Goal: Task Accomplishment & Management: Use online tool/utility

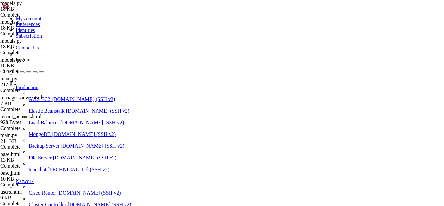
scroll to position [3, 1]
drag, startPoint x: 307, startPoint y: 479, endPoint x: 252, endPoint y: 529, distance: 74.2
drag, startPoint x: 173, startPoint y: 523, endPoint x: 141, endPoint y: 529, distance: 33.4
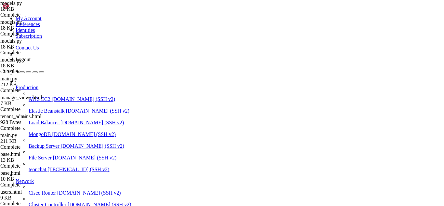
scroll to position [1506, 0]
drag, startPoint x: 140, startPoint y: 531, endPoint x: 141, endPoint y: 539, distance: 7.8
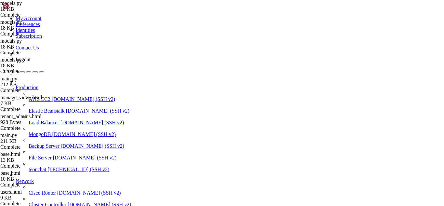
scroll to position [1565, 0]
drag, startPoint x: 193, startPoint y: 532, endPoint x: 137, endPoint y: 532, distance: 56.0
drag, startPoint x: 137, startPoint y: 532, endPoint x: 232, endPoint y: 535, distance: 94.7
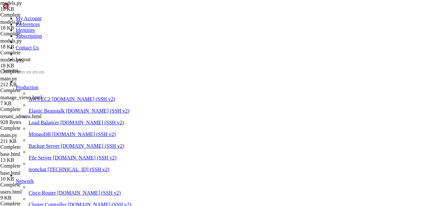
drag, startPoint x: 214, startPoint y: 532, endPoint x: 193, endPoint y: 535, distance: 22.0
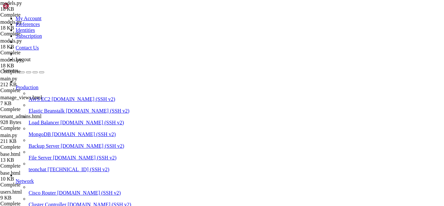
drag, startPoint x: 5, startPoint y: 479, endPoint x: 28, endPoint y: 486, distance: 24.4
drag, startPoint x: 6, startPoint y: 475, endPoint x: 292, endPoint y: 527, distance: 290.6
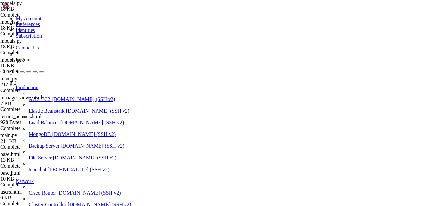
scroll to position [1730, 0]
drag, startPoint x: 224, startPoint y: 533, endPoint x: 273, endPoint y: 540, distance: 49.6
drag, startPoint x: 273, startPoint y: 540, endPoint x: 254, endPoint y: 535, distance: 20.1
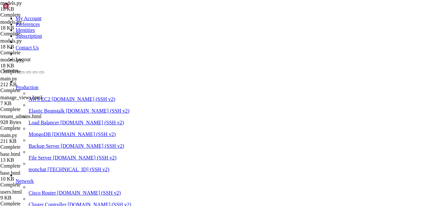
type input "/root/meuapp/flaskmkdir/oficial/app_delivery"
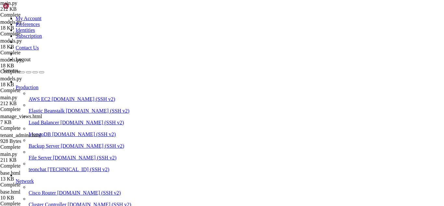
scroll to position [8300, 0]
type input "provisionado"
type textarea "[DOMAIN_NAME](host="[TECHNICAL_ID]", port=5000, debug=True)"
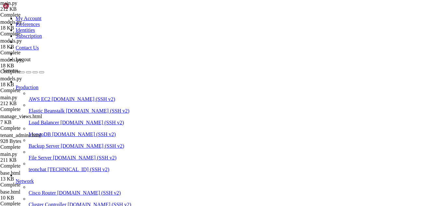
type input "tenant"
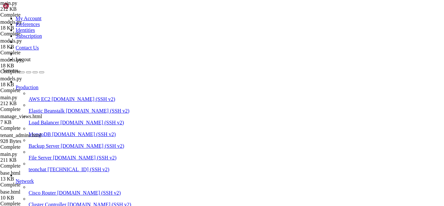
scroll to position [8539, 0]
drag, startPoint x: 132, startPoint y: 161, endPoint x: 30, endPoint y: 60, distance: 144.2
type textarea "@app.route('/admin/create-subscription', methods=['POST'])"
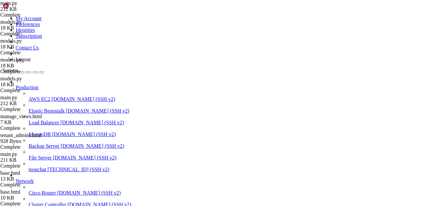
scroll to position [62, 0]
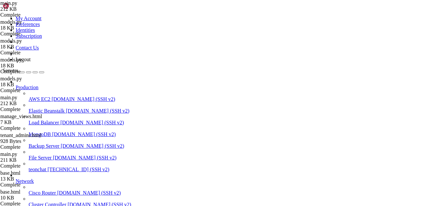
scroll to position [0, 0]
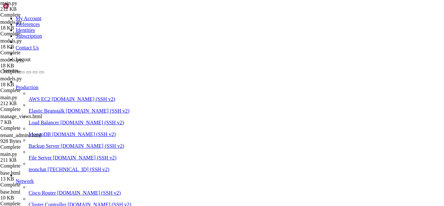
scroll to position [210, 0]
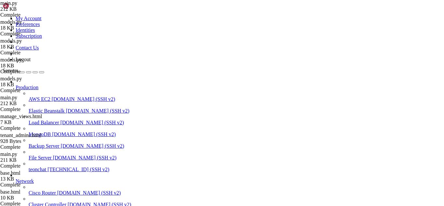
type input "/var/lib/postgresql/16/main"
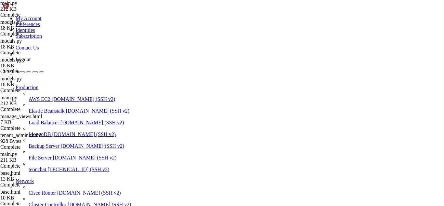
drag, startPoint x: 170, startPoint y: 523, endPoint x: 160, endPoint y: 525, distance: 11.0
drag, startPoint x: 8, startPoint y: 380, endPoint x: 53, endPoint y: 396, distance: 48.1
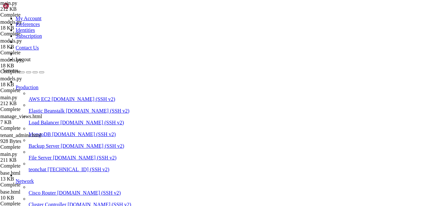
drag, startPoint x: 132, startPoint y: 379, endPoint x: 26, endPoint y: 537, distance: 190.0
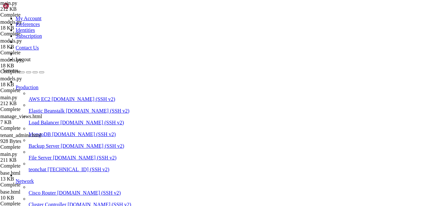
drag, startPoint x: 300, startPoint y: 533, endPoint x: 128, endPoint y: 440, distance: 195.1
drag, startPoint x: 7, startPoint y: 537, endPoint x: 13, endPoint y: 529, distance: 9.5
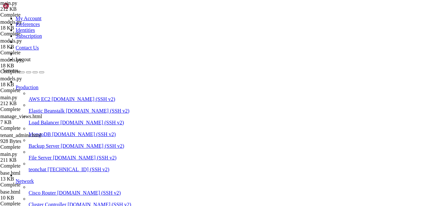
drag, startPoint x: 12, startPoint y: 536, endPoint x: 0, endPoint y: 438, distance: 99.0
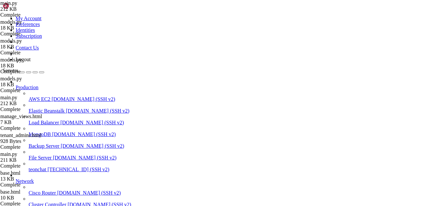
type input "/var/lib/postgresql/16"
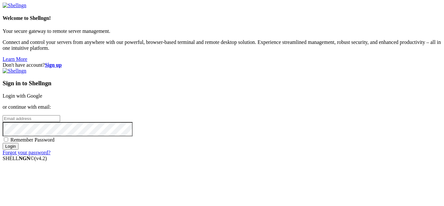
click at [42, 93] on link "Login with Google" at bounding box center [23, 96] width 40 height 6
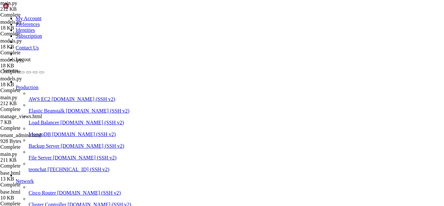
scroll to position [2056, 0]
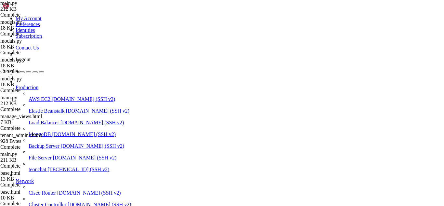
type input "/root/meuapp/flaskmkdir/oficial/app_delivery/templates/admin"
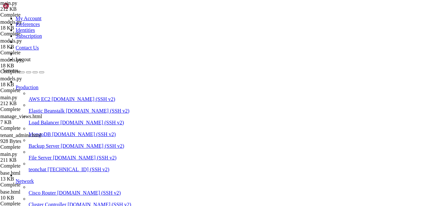
scroll to position [371, 0]
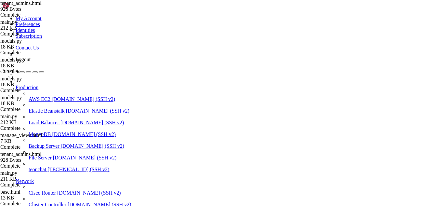
type textarea "</form> {% endblock %}"
paste textarea "{% endblock %}"
type textarea "{% endblock %}"
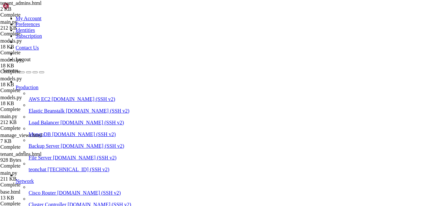
scroll to position [371, 0]
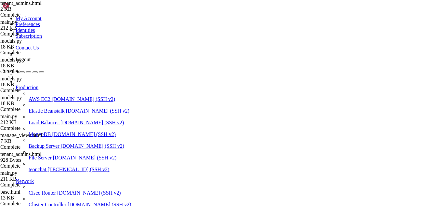
scroll to position [2072, 0]
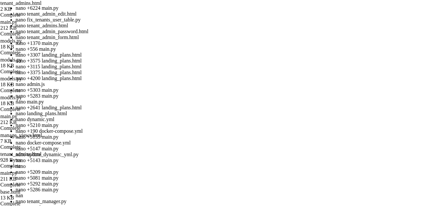
scroll to position [9, 0]
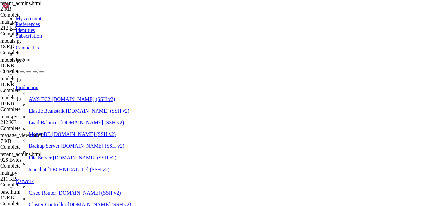
drag, startPoint x: 171, startPoint y: 532, endPoint x: 160, endPoint y: 532, distance: 11.4
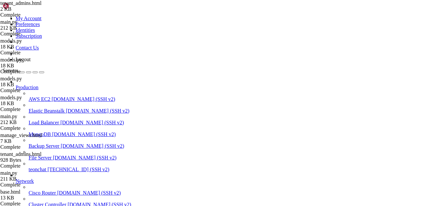
drag, startPoint x: 296, startPoint y: 529, endPoint x: 213, endPoint y: 492, distance: 91.5
drag, startPoint x: 296, startPoint y: 533, endPoint x: 6, endPoint y: 443, distance: 303.7
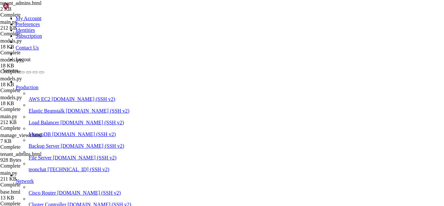
type input "/root/meuapp/flaskmkdir/oficial/app_delivery/templates/admin"
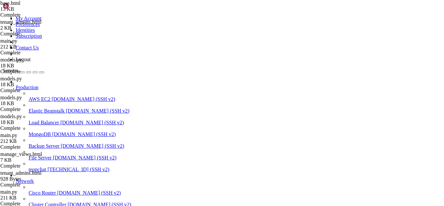
scroll to position [538, 0]
type textarea "<a href="{{ url_for('admin.admin_tenant_admins') }}" class="nav-link {{ 'active…"
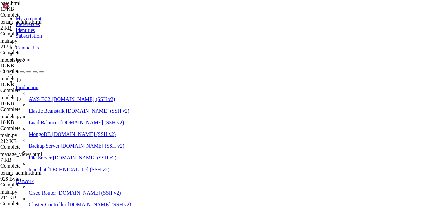
drag, startPoint x: 182, startPoint y: 537, endPoint x: 162, endPoint y: 537, distance: 19.5
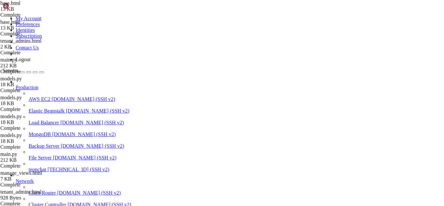
scroll to position [534, 0]
drag, startPoint x: 294, startPoint y: 416, endPoint x: 256, endPoint y: 417, distance: 37.7
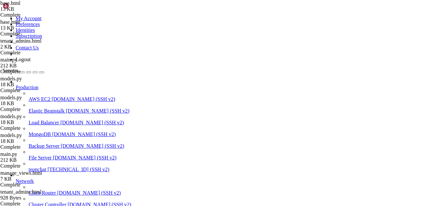
scroll to position [2927, 0]
type textarea "</li>"
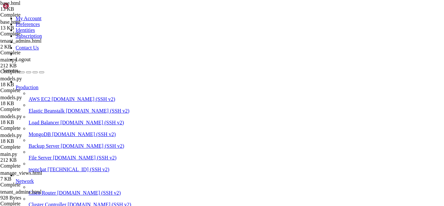
type input "admin_lo"
type textarea "<a href="{{ url_for('admin.admin_tenant_admins') }}" class="nav-link {{ 'active…"
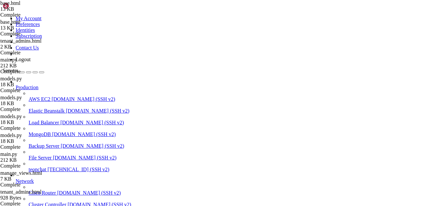
drag, startPoint x: 182, startPoint y: 538, endPoint x: 156, endPoint y: 535, distance: 26.2
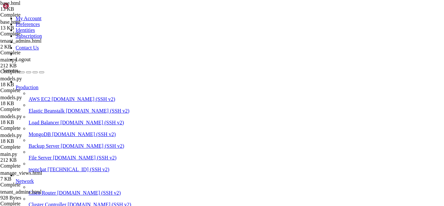
scroll to position [3028, 0]
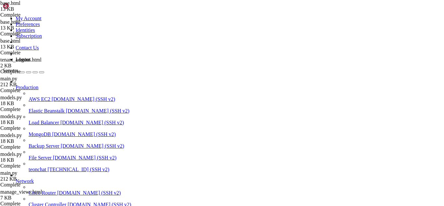
drag, startPoint x: 6, startPoint y: 414, endPoint x: 318, endPoint y: 425, distance: 312.2
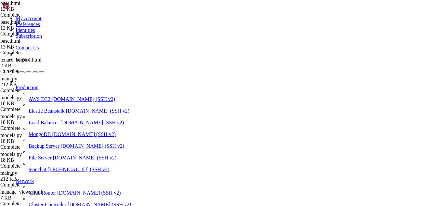
scroll to position [3033, 0]
drag, startPoint x: 137, startPoint y: 133, endPoint x: 99, endPoint y: 87, distance: 60.2
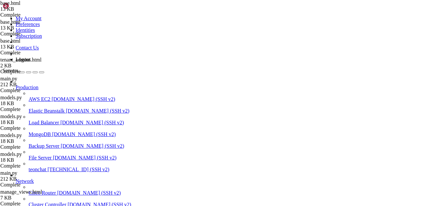
type textarea "<!-- NOVA PÁGINA: Admins dos Tenants --> <li class="nav-item">"
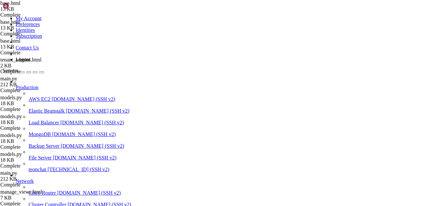
type input "/root/meuapp/flaskmkdir/oficial/app_delivery"
type input "a"
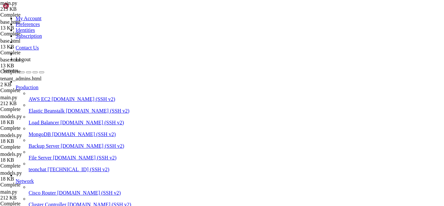
scroll to position [0, 0]
type input "@admin"
drag, startPoint x: 102, startPoint y: 89, endPoint x: 197, endPoint y: 127, distance: 102.6
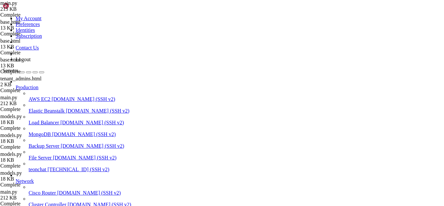
type textarea "return redirect(url_for('view_cart'))"
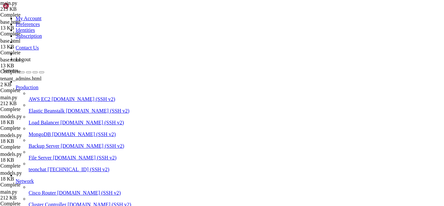
drag, startPoint x: 20, startPoint y: 458, endPoint x: 151, endPoint y: 458, distance: 131.1
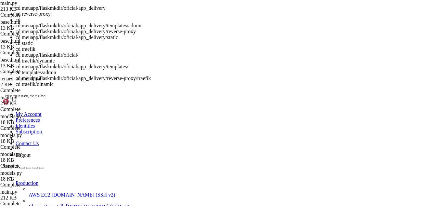
scroll to position [3050, 0]
